Goal: Transaction & Acquisition: Purchase product/service

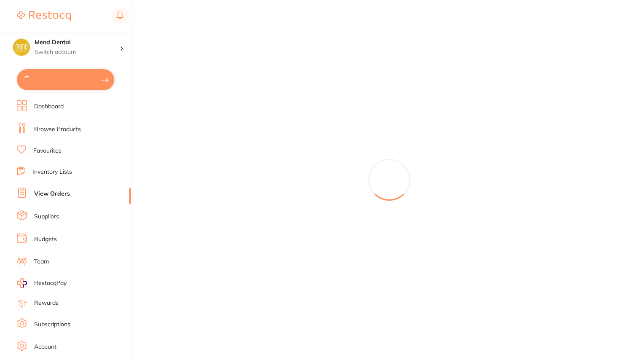
type input "5"
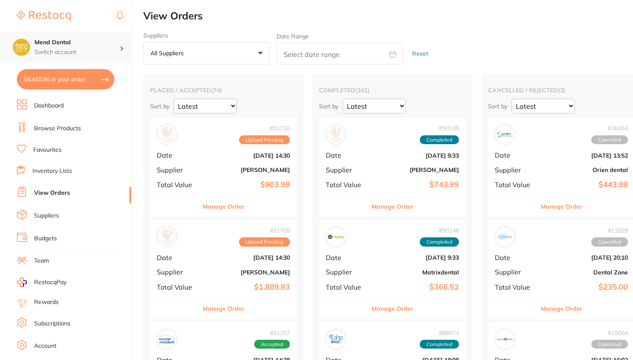
click at [102, 48] on p "Switch account" at bounding box center [77, 52] width 85 height 8
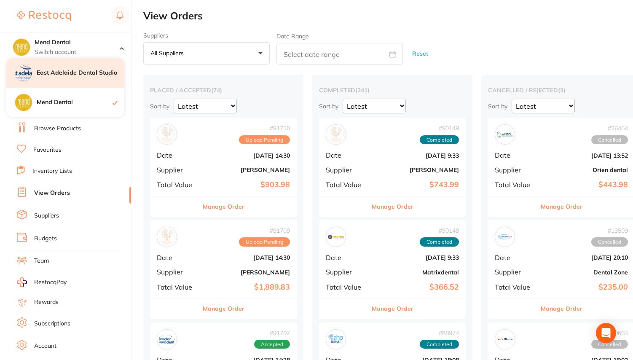
click at [92, 71] on h4 "East Adelaide Dental Studio" at bounding box center [81, 73] width 88 height 8
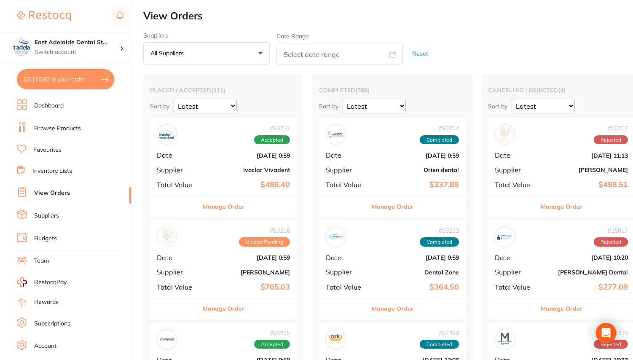
click at [68, 127] on link "Browse Products" at bounding box center [57, 128] width 47 height 8
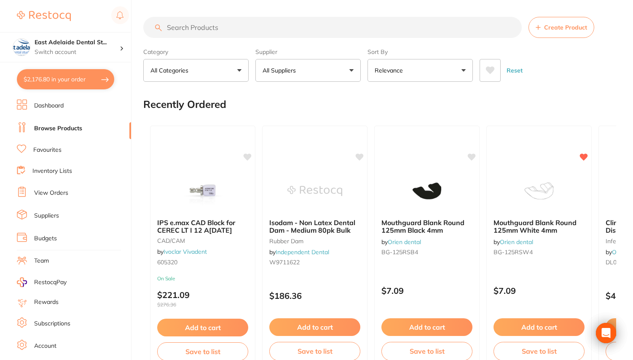
click at [291, 67] on button "All Suppliers" at bounding box center [307, 70] width 105 height 23
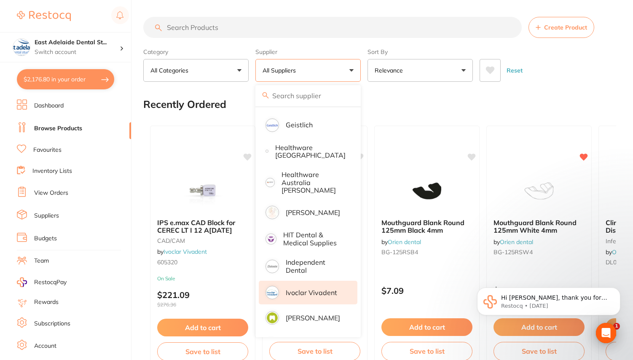
click at [299, 289] on p "Ivoclar Vivadent" at bounding box center [311, 293] width 51 height 8
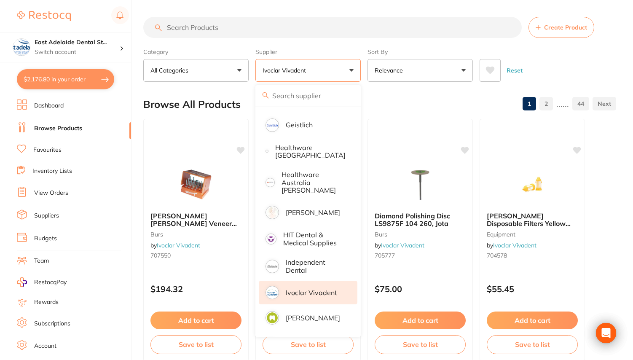
click at [233, 27] on input "search" at bounding box center [332, 27] width 378 height 21
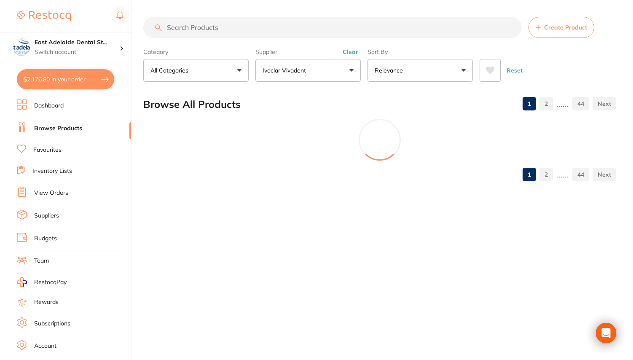
click at [233, 27] on input "search" at bounding box center [332, 27] width 378 height 21
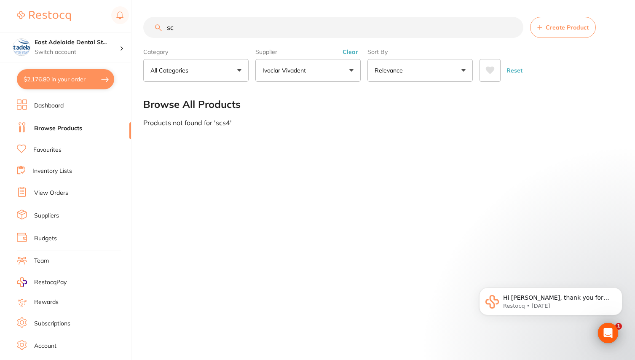
type input "s"
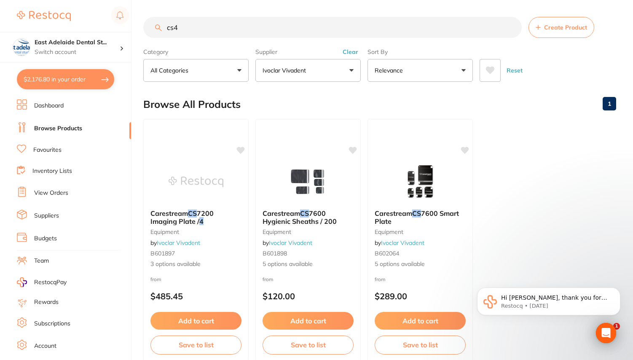
click at [174, 27] on input "cs4" at bounding box center [332, 27] width 378 height 21
paste input "627987"
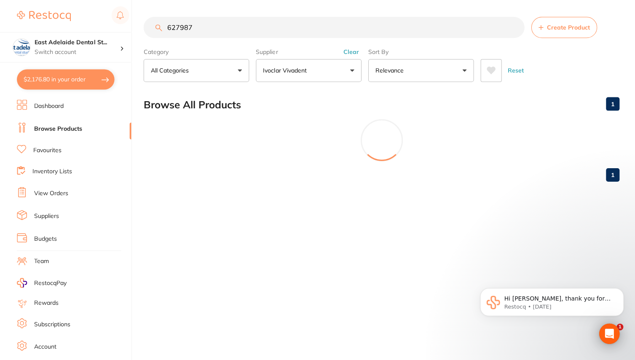
type input "627987"
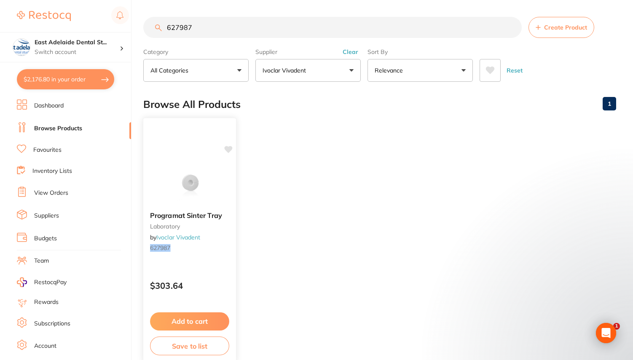
click at [195, 319] on button "Add to cart" at bounding box center [189, 321] width 79 height 18
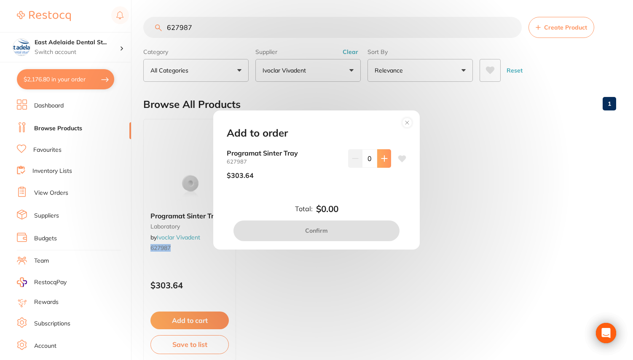
click at [386, 158] on button at bounding box center [384, 158] width 14 height 19
type input "1"
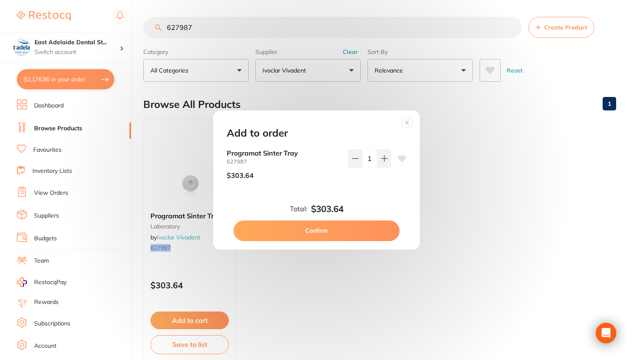
click at [324, 230] on button "Confirm" at bounding box center [316, 230] width 166 height 20
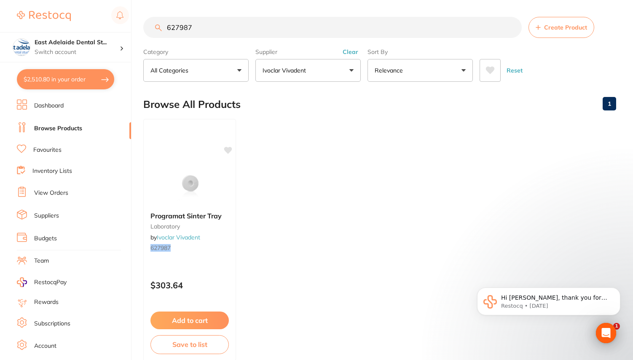
click at [66, 75] on button "$2,510.80 in your order" at bounding box center [65, 79] width 97 height 20
checkbox input "true"
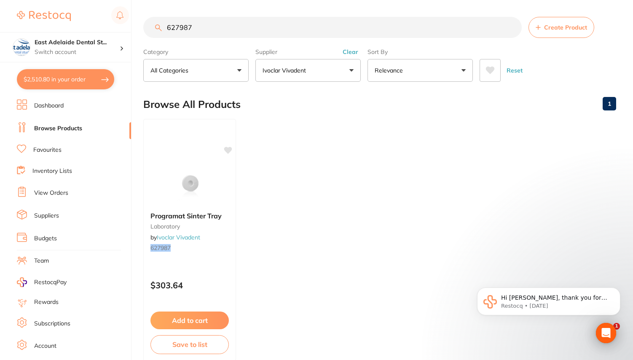
checkbox input "true"
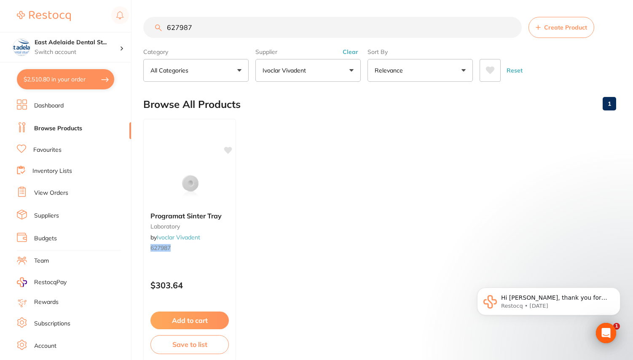
checkbox input "true"
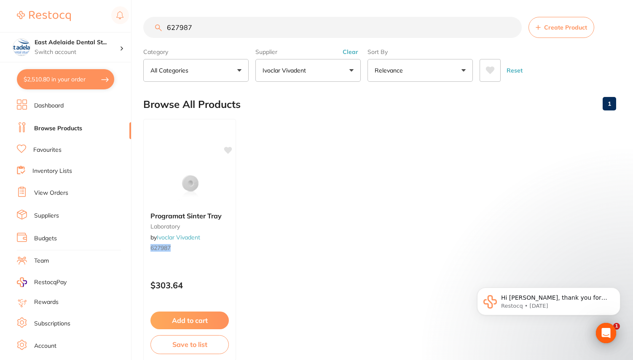
checkbox input "true"
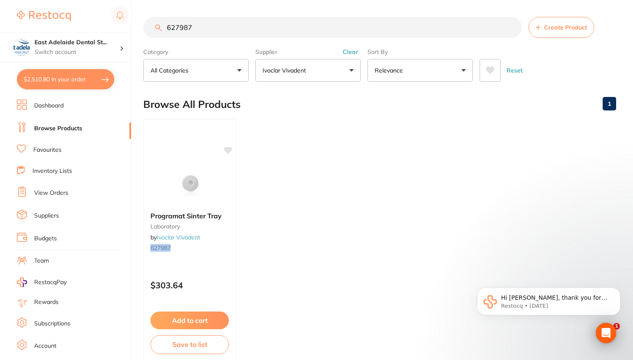
checkbox input "true"
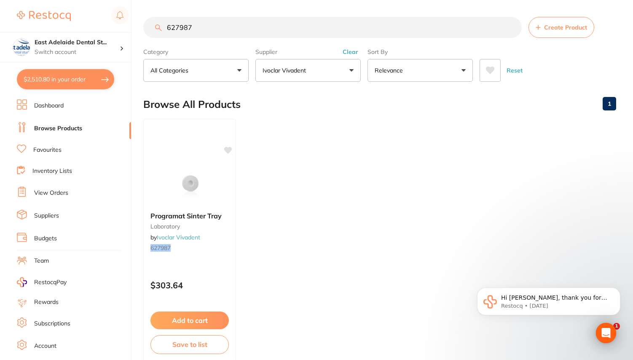
checkbox input "true"
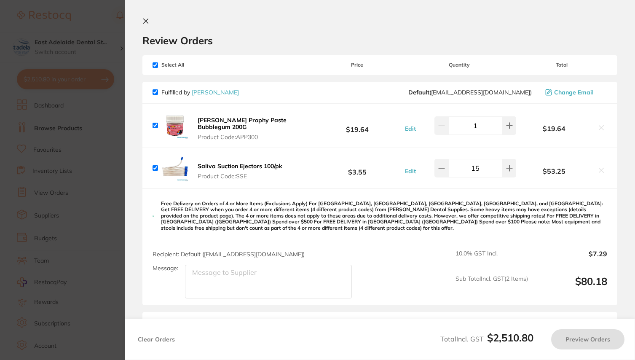
checkbox input "true"
click at [155, 94] on input "checkbox" at bounding box center [154, 91] width 5 height 5
checkbox input "false"
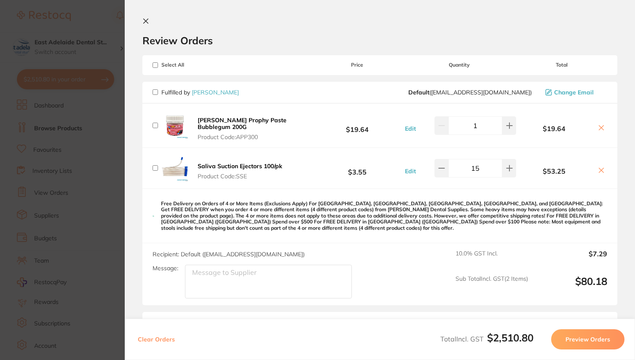
checkbox input "false"
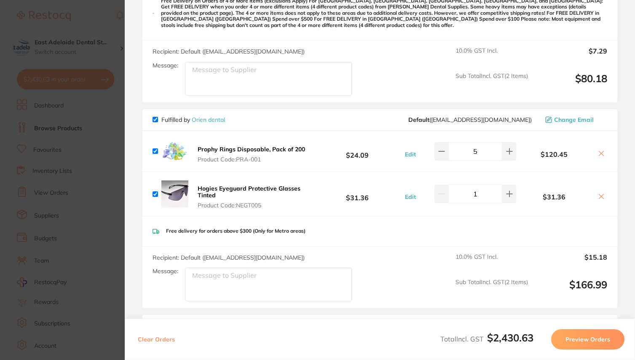
scroll to position [202, 0]
click at [155, 123] on input "checkbox" at bounding box center [154, 119] width 5 height 5
checkbox input "false"
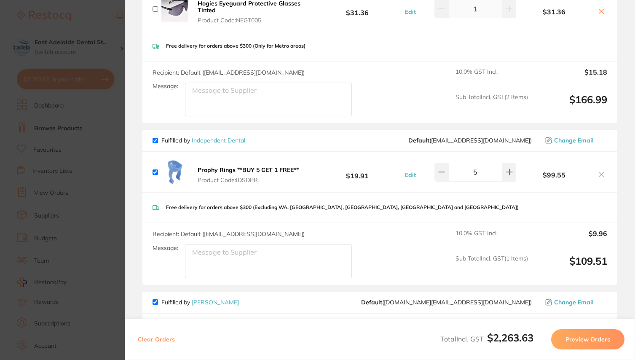
scroll to position [399, 0]
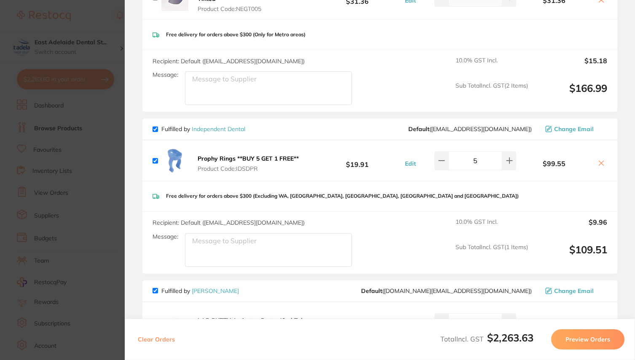
click at [155, 132] on input "checkbox" at bounding box center [154, 128] width 5 height 5
checkbox input "false"
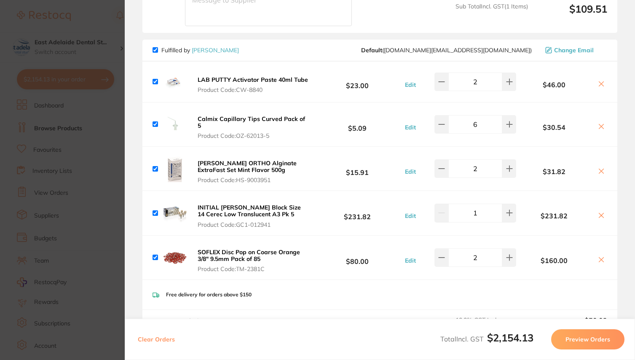
scroll to position [638, 0]
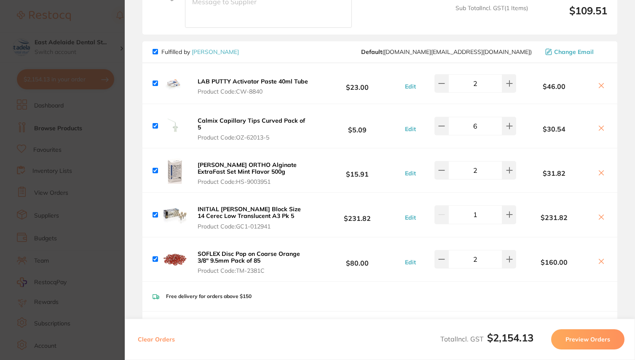
click at [156, 54] on input "checkbox" at bounding box center [154, 51] width 5 height 5
checkbox input "false"
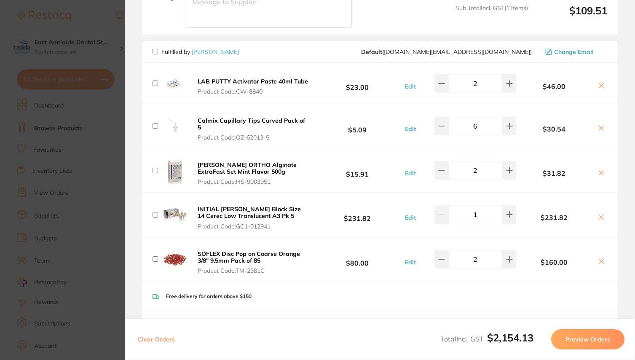
checkbox input "false"
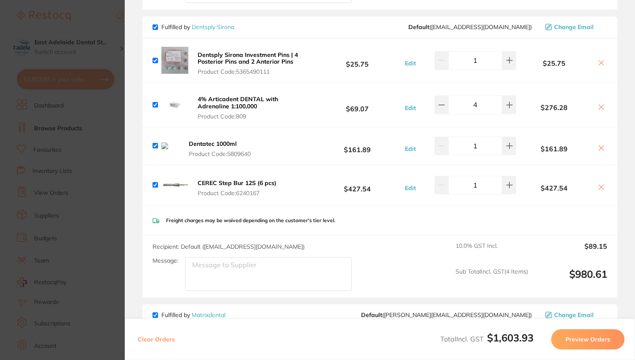
scroll to position [1000, 0]
click at [435, 114] on button at bounding box center [441, 105] width 14 height 19
type input "3"
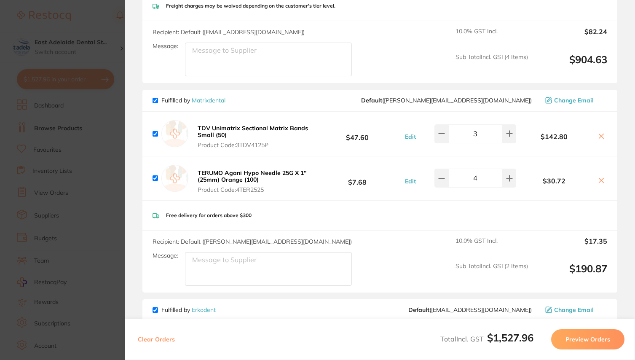
scroll to position [1222, 0]
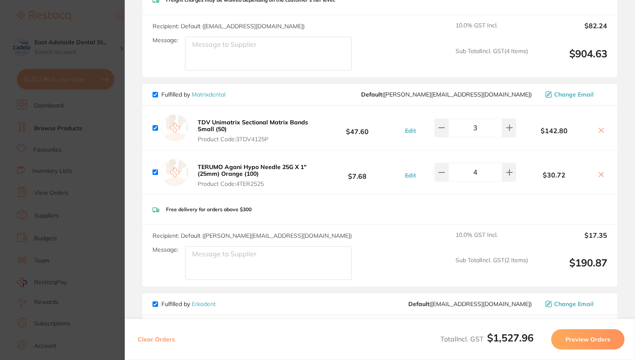
click at [156, 97] on input "checkbox" at bounding box center [154, 94] width 5 height 5
checkbox input "false"
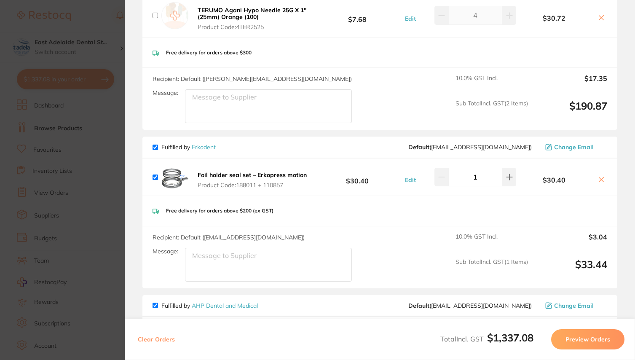
scroll to position [1383, 0]
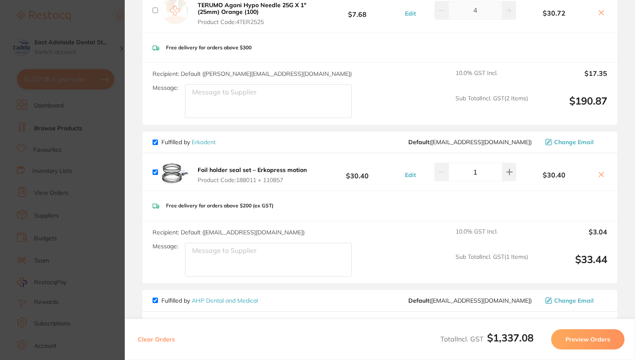
click at [154, 145] on input "checkbox" at bounding box center [154, 141] width 5 height 5
checkbox input "false"
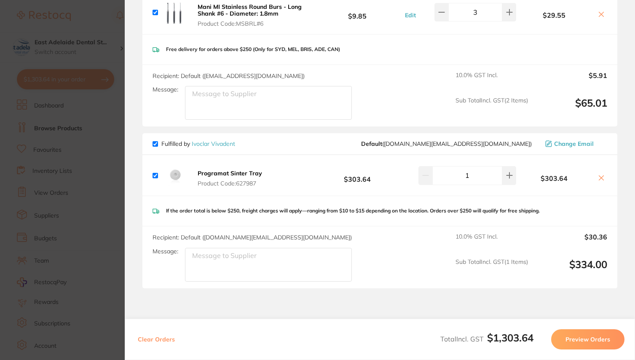
scroll to position [1752, 0]
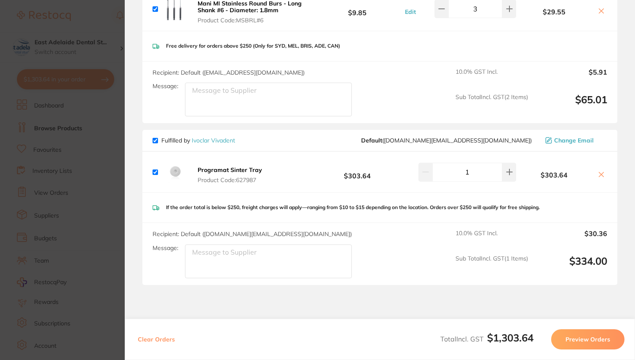
click at [583, 336] on button "Preview Orders" at bounding box center [587, 339] width 73 height 20
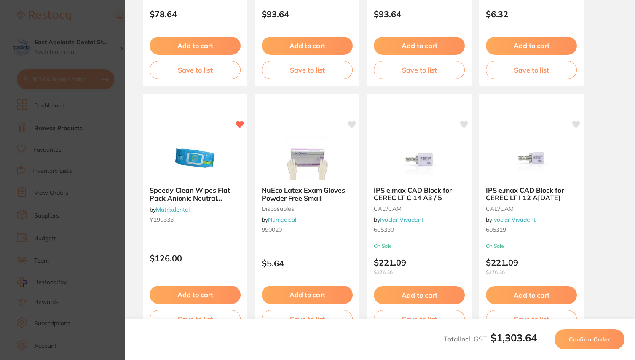
scroll to position [0, 0]
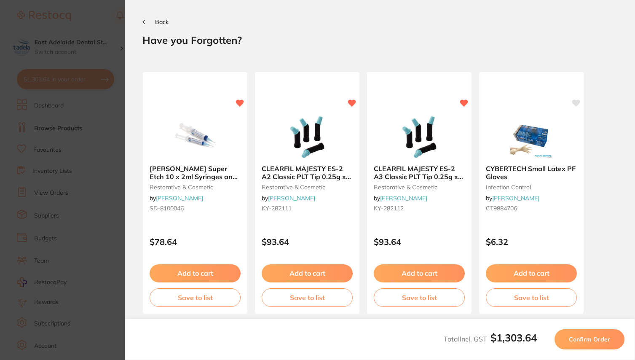
click at [587, 339] on span "Confirm Order" at bounding box center [589, 339] width 41 height 8
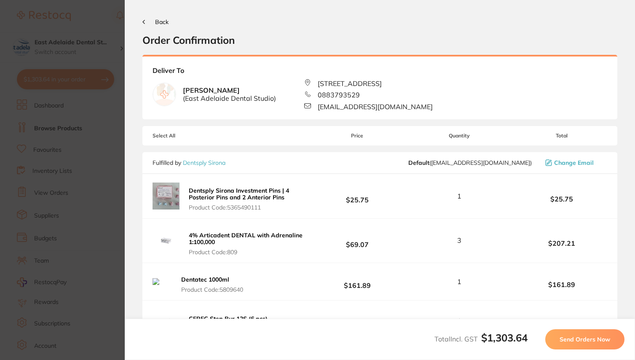
click at [587, 339] on span "Send Orders Now" at bounding box center [584, 339] width 51 height 8
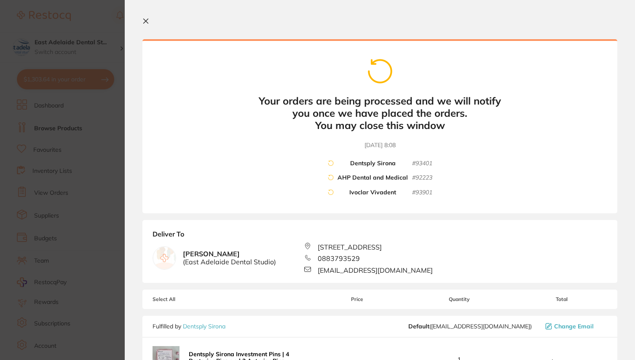
click at [145, 21] on icon at bounding box center [146, 21] width 5 height 5
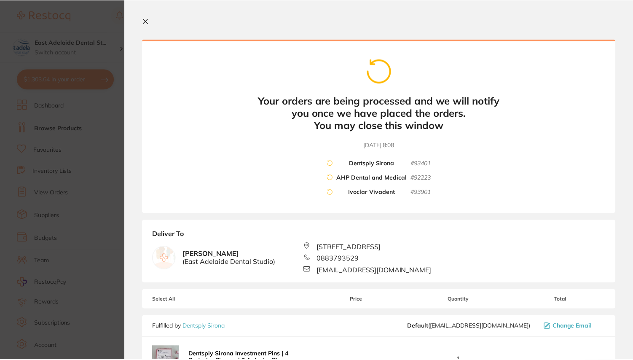
scroll to position [20, 0]
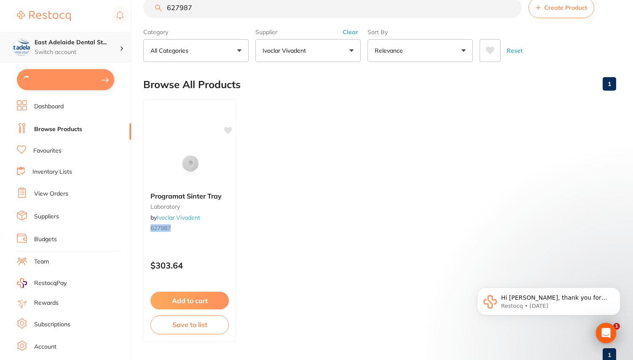
click at [97, 42] on h4 "East Adelaide Dental St..." at bounding box center [77, 42] width 85 height 8
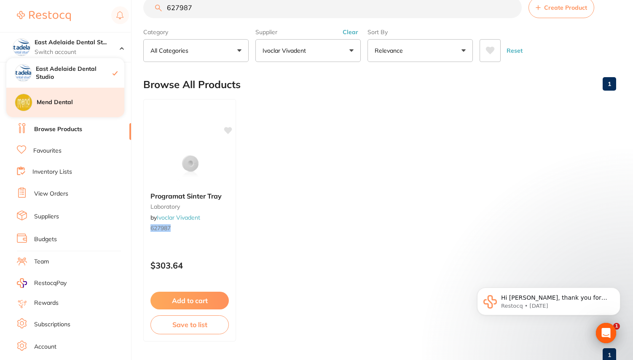
click at [69, 101] on h4 "Mend Dental" at bounding box center [81, 102] width 88 height 8
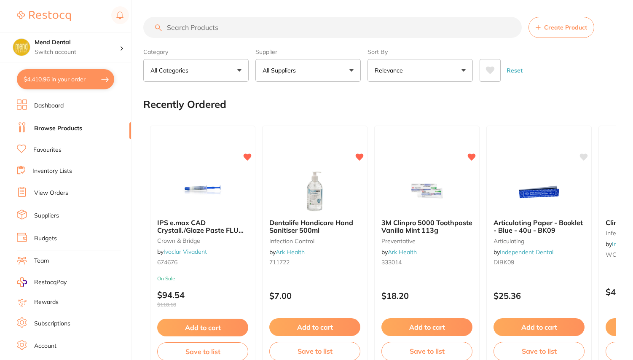
click at [83, 81] on button "$4,410.96 in your order" at bounding box center [65, 79] width 97 height 20
checkbox input "true"
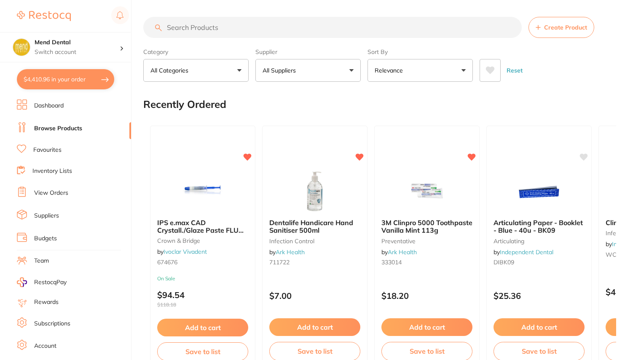
checkbox input "true"
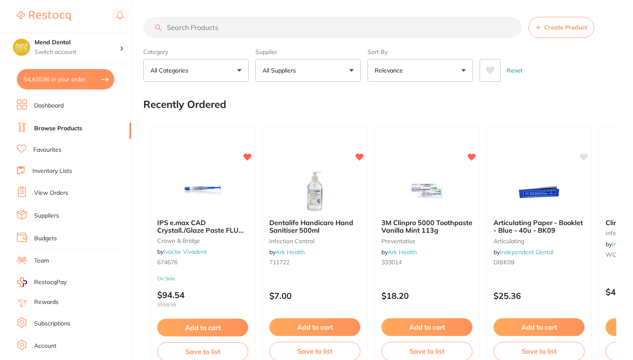
checkbox input "true"
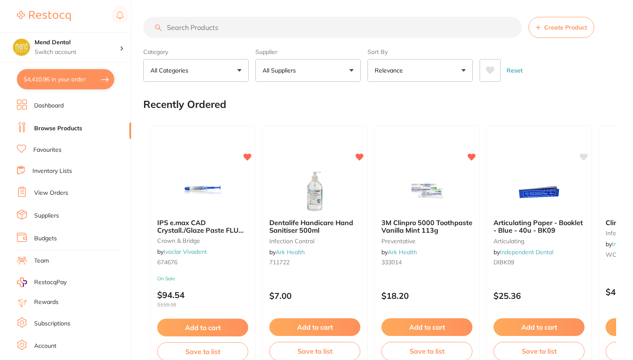
checkbox input "true"
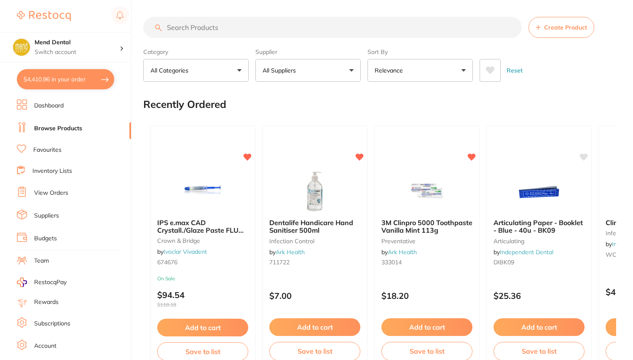
checkbox input "true"
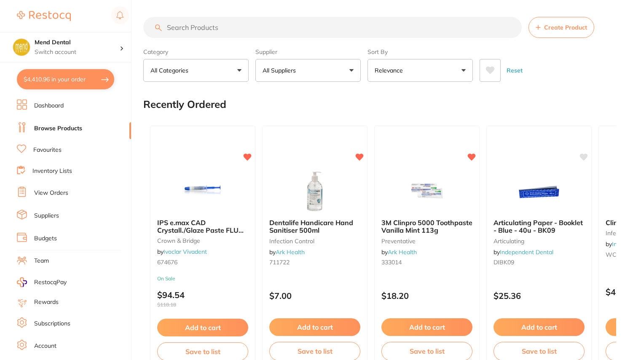
checkbox input "true"
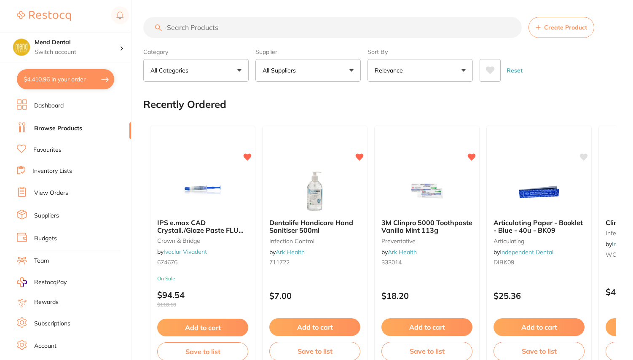
checkbox input "true"
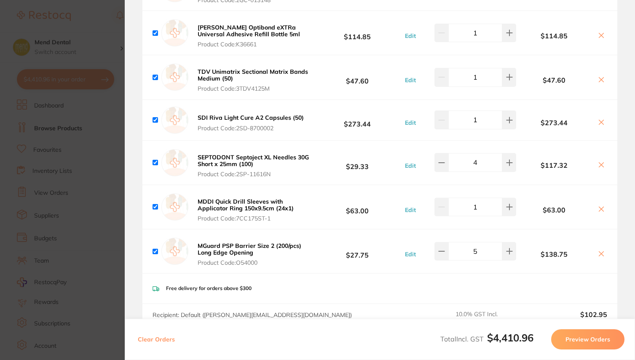
scroll to position [138, 0]
